Goal: Book appointment/travel/reservation

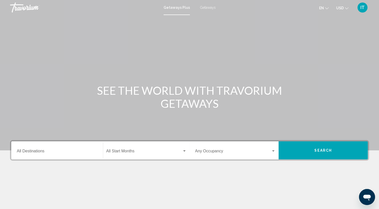
click at [211, 8] on span "Getaways" at bounding box center [208, 8] width 16 height 4
click at [57, 150] on input "Destination All Destinations" at bounding box center [57, 152] width 81 height 5
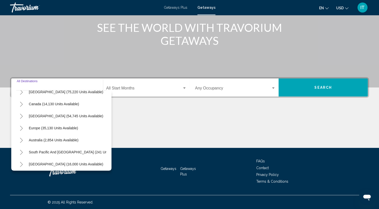
scroll to position [32, 0]
click at [23, 126] on button "Toggle Europe (35,130 units available)" at bounding box center [21, 127] width 10 height 10
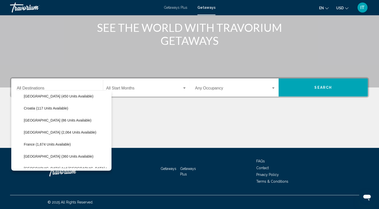
scroll to position [105, 0]
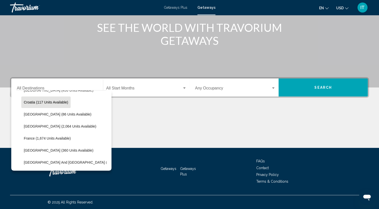
click at [54, 102] on span "Croatia (117 units available)" at bounding box center [46, 102] width 44 height 4
type input "**********"
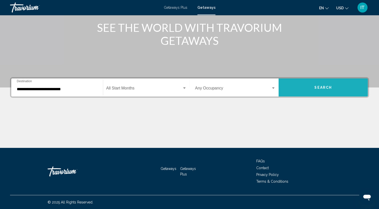
click at [315, 86] on span "Search" at bounding box center [323, 88] width 18 height 4
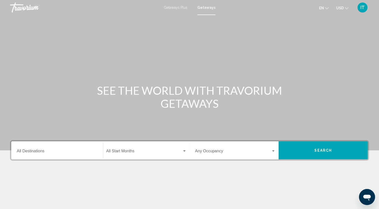
click at [45, 149] on div "Destination All Destinations" at bounding box center [57, 150] width 81 height 16
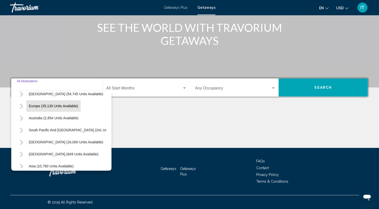
scroll to position [57, 0]
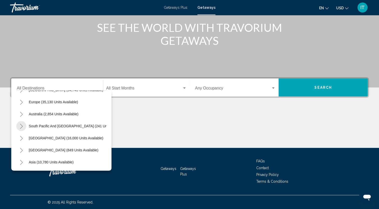
click at [20, 125] on icon "Toggle South Pacific and Oceania (241 units available)" at bounding box center [22, 126] width 4 height 5
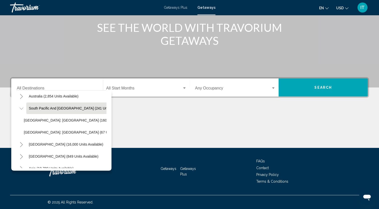
scroll to position [76, 0]
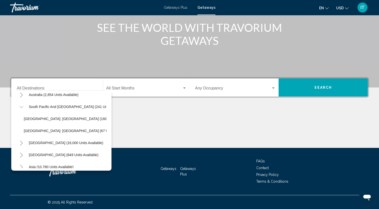
click at [20, 143] on icon "Toggle South America (16,000 units available)" at bounding box center [22, 142] width 4 height 5
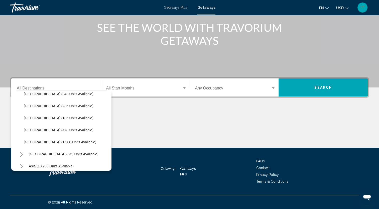
scroll to position [186, 0]
click at [21, 142] on icon "Toggle Central America (849 units available)" at bounding box center [22, 141] width 4 height 5
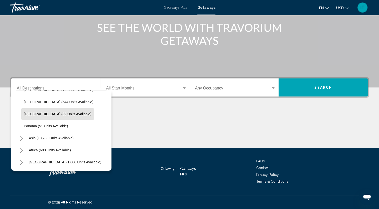
scroll to position [253, 0]
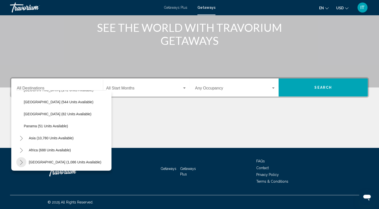
click at [23, 160] on icon "Toggle Middle East (1,086 units available)" at bounding box center [22, 162] width 4 height 5
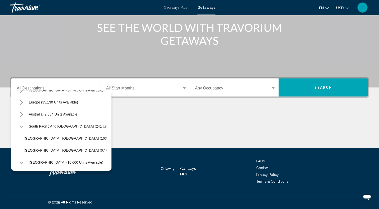
scroll to position [53, 0]
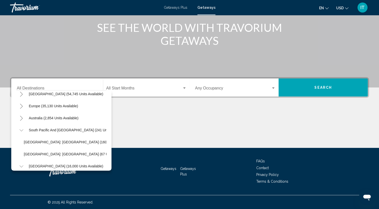
click at [20, 107] on icon "Toggle Europe (35,130 units available)" at bounding box center [22, 106] width 4 height 5
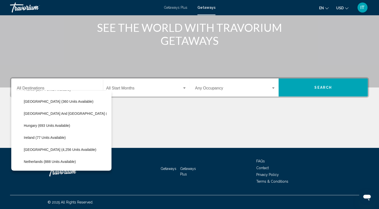
scroll to position [154, 0]
click at [55, 117] on button "[GEOGRAPHIC_DATA] and [GEOGRAPHIC_DATA] (990 units available)" at bounding box center [80, 113] width 119 height 12
type input "**********"
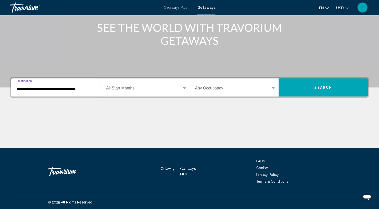
click at [305, 89] on button "Search" at bounding box center [322, 87] width 89 height 18
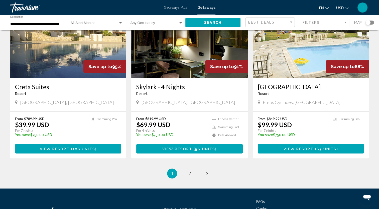
scroll to position [574, 0]
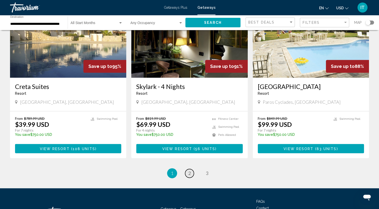
click at [189, 169] on link "page 2" at bounding box center [189, 173] width 9 height 9
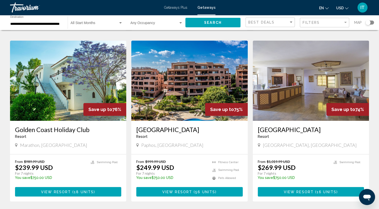
scroll to position [186, 0]
